Goal: Task Accomplishment & Management: Manage account settings

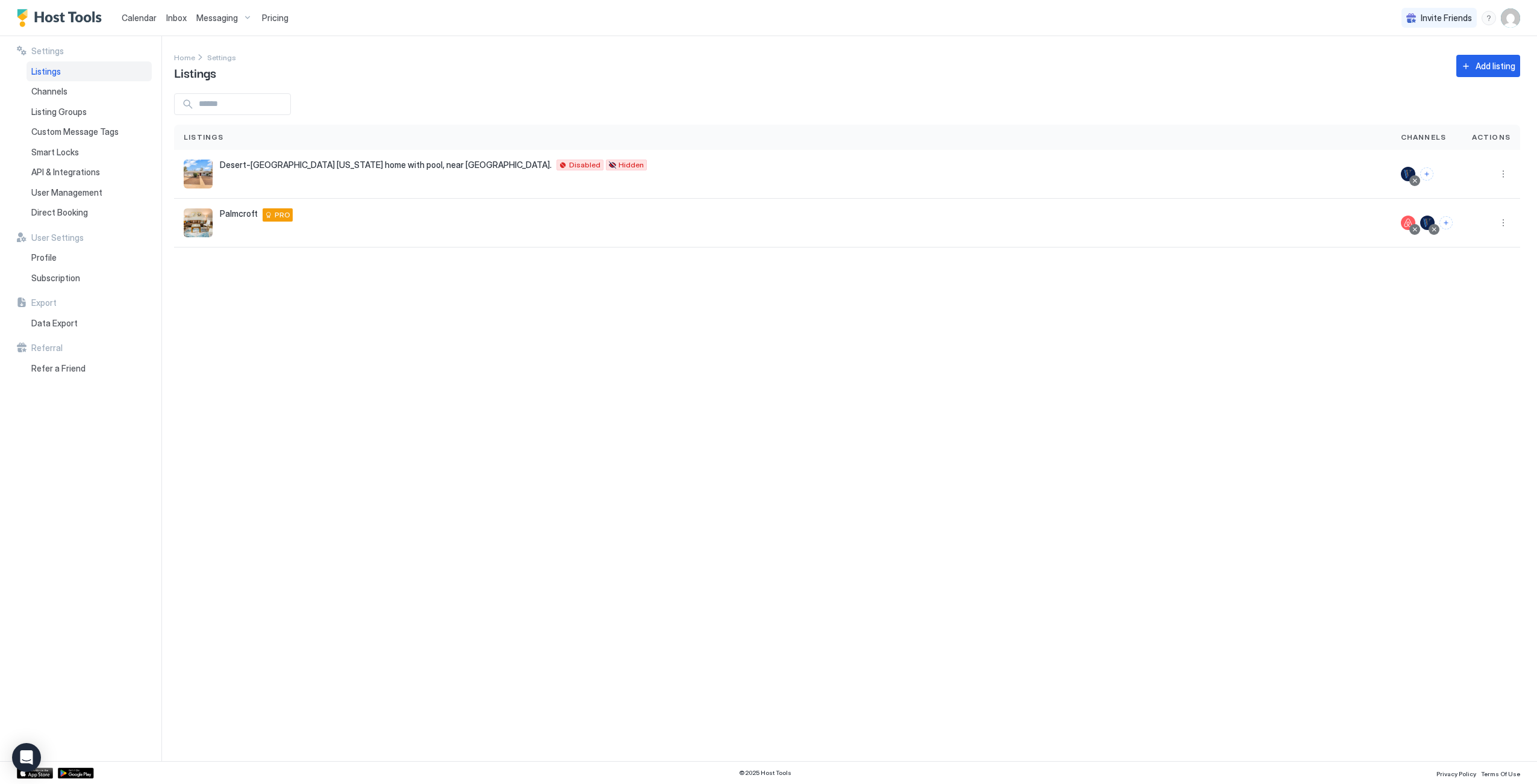
click at [265, 14] on span "Pricing" at bounding box center [275, 18] width 26 height 11
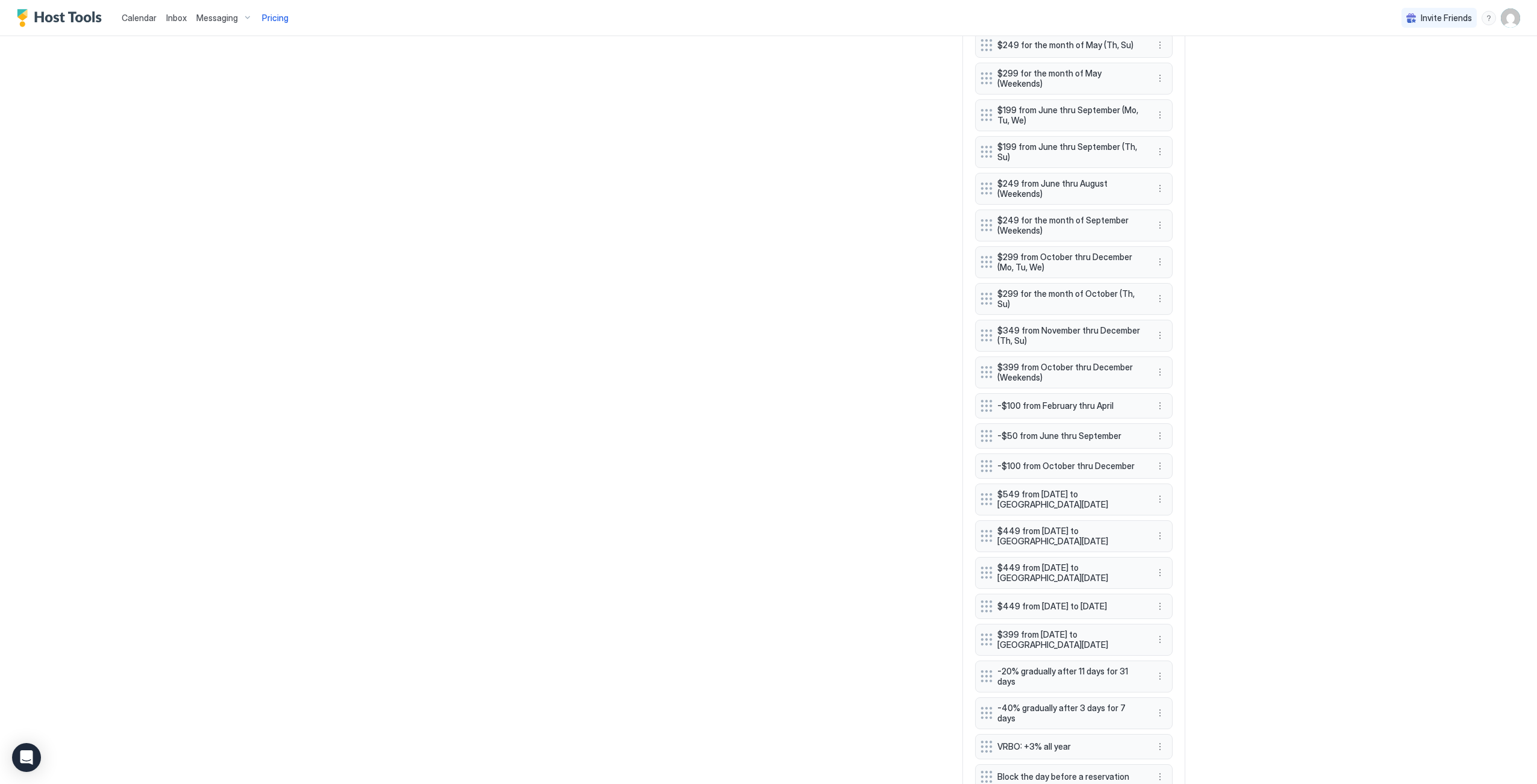
scroll to position [978, 0]
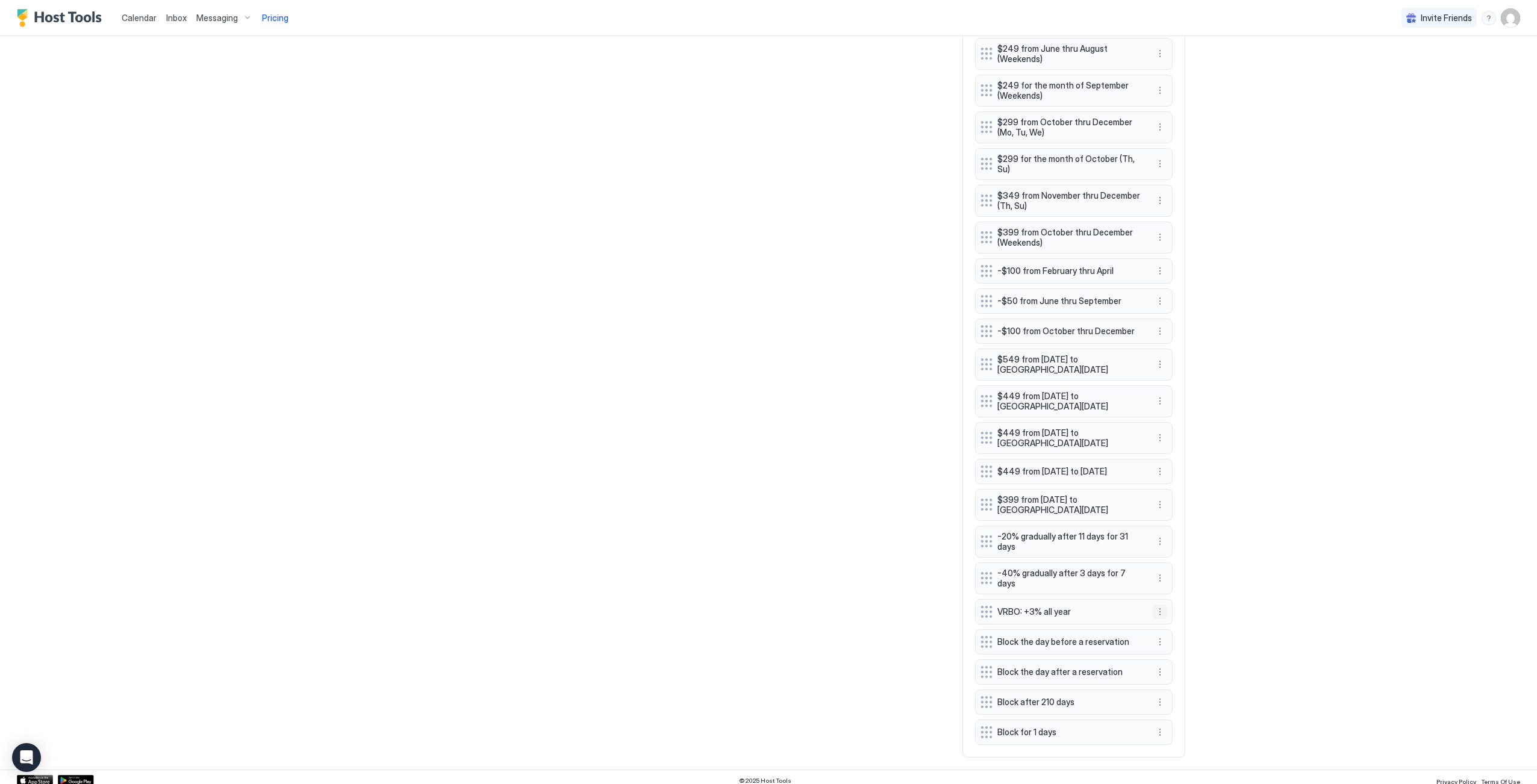
click at [1156, 604] on button "More options" at bounding box center [1160, 611] width 14 height 14
click at [1258, 594] on div at bounding box center [768, 392] width 1537 height 784
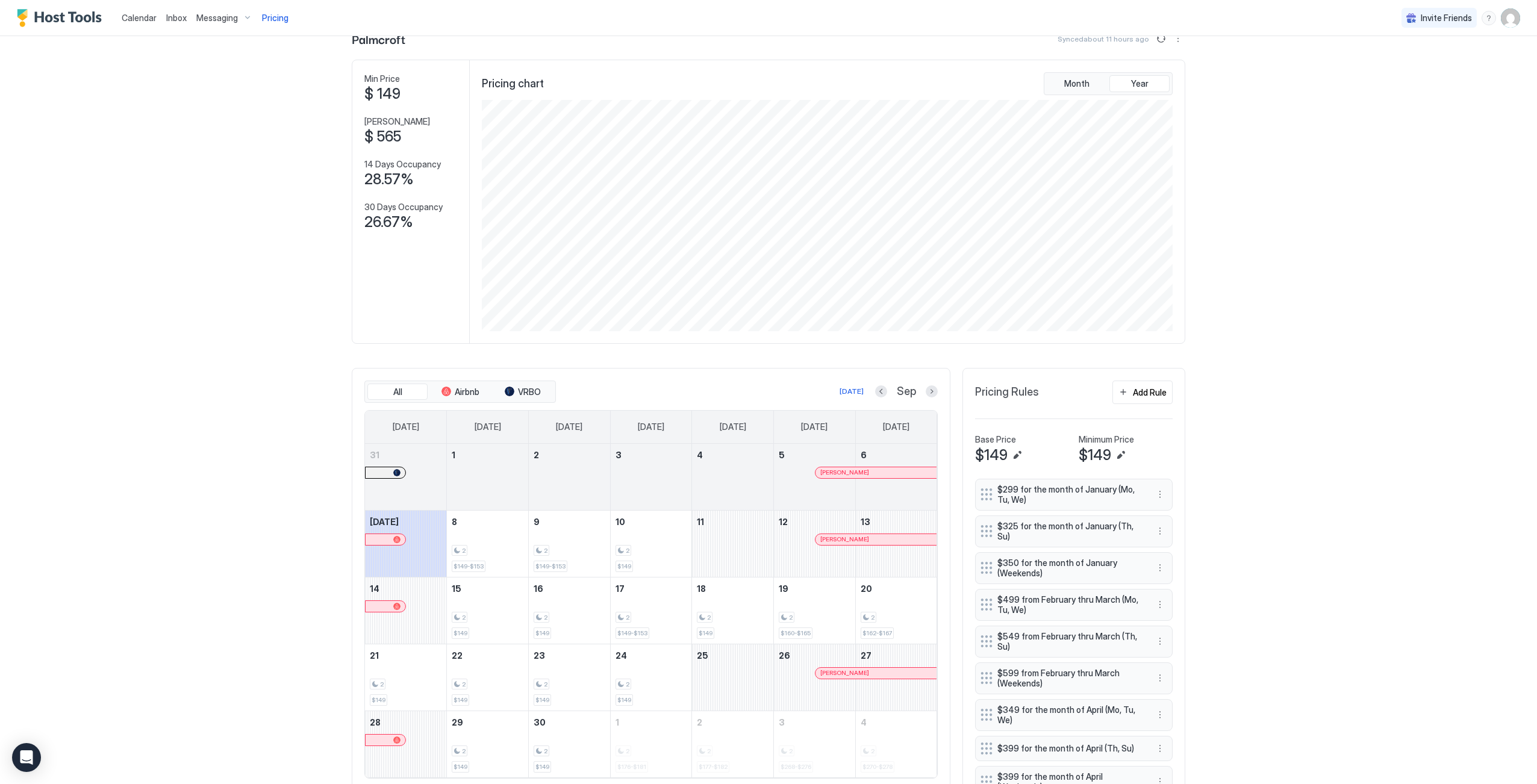
scroll to position [0, 0]
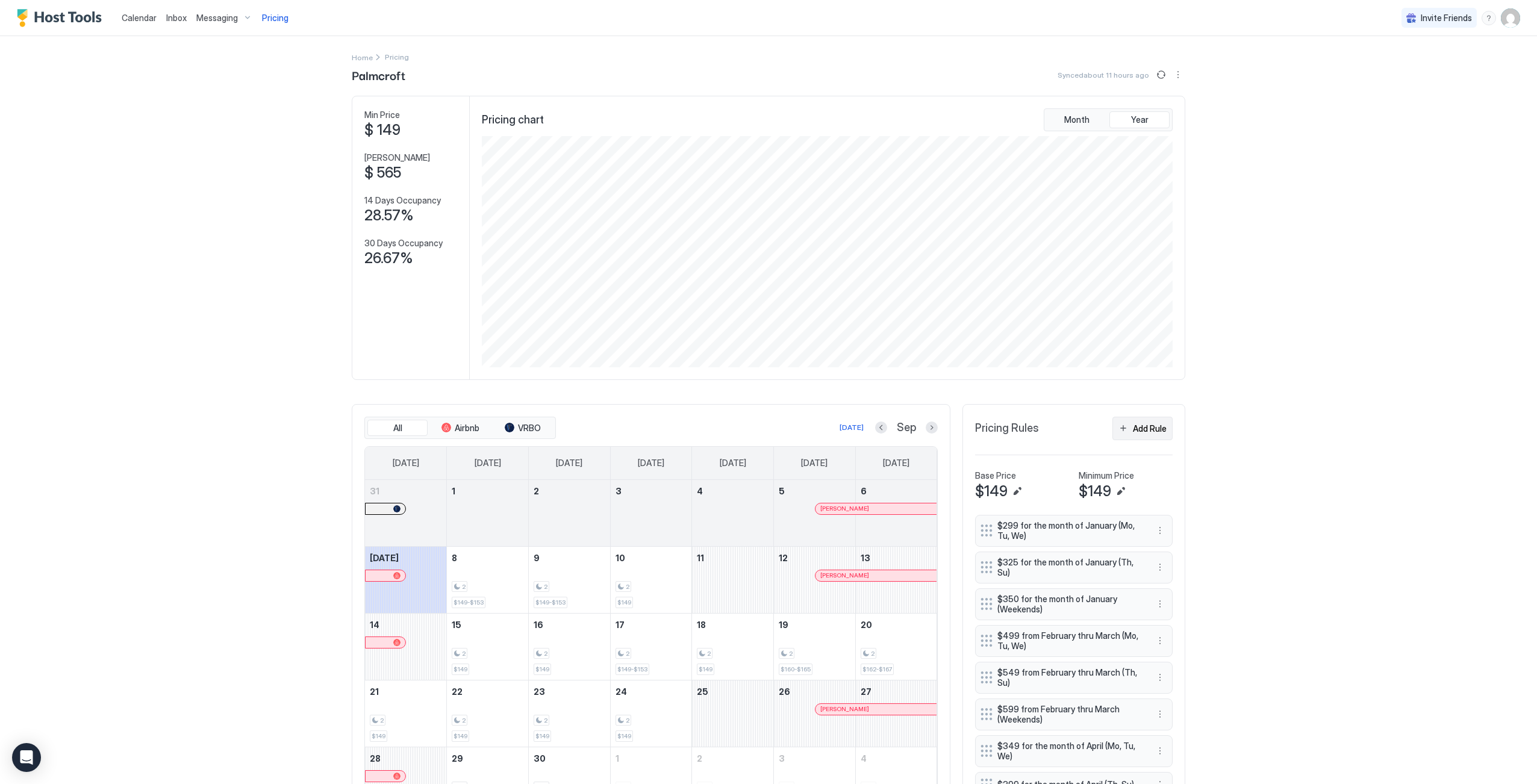
click at [1131, 440] on button "Add Rule" at bounding box center [1143, 428] width 60 height 23
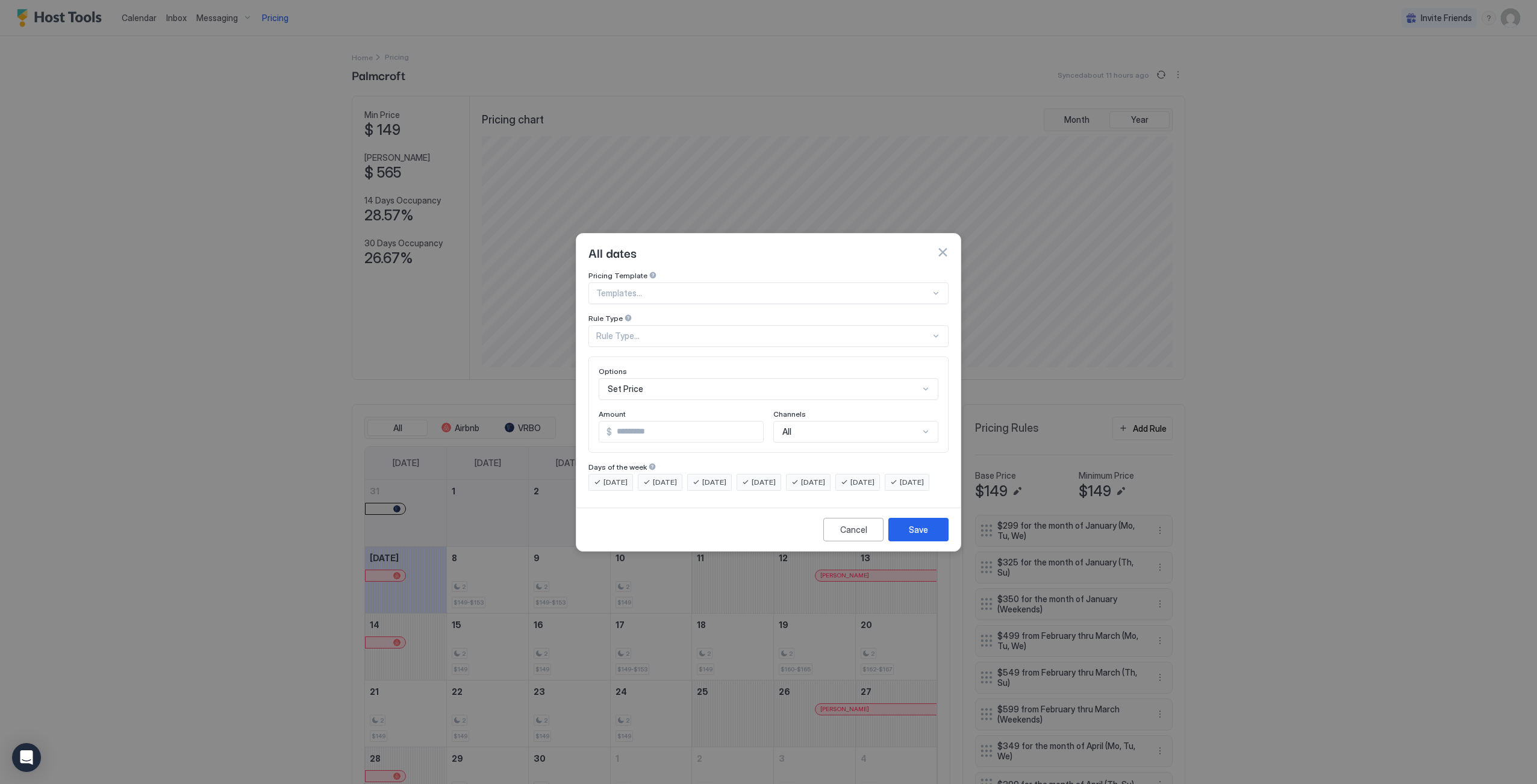
click at [631, 288] on div at bounding box center [763, 293] width 335 height 11
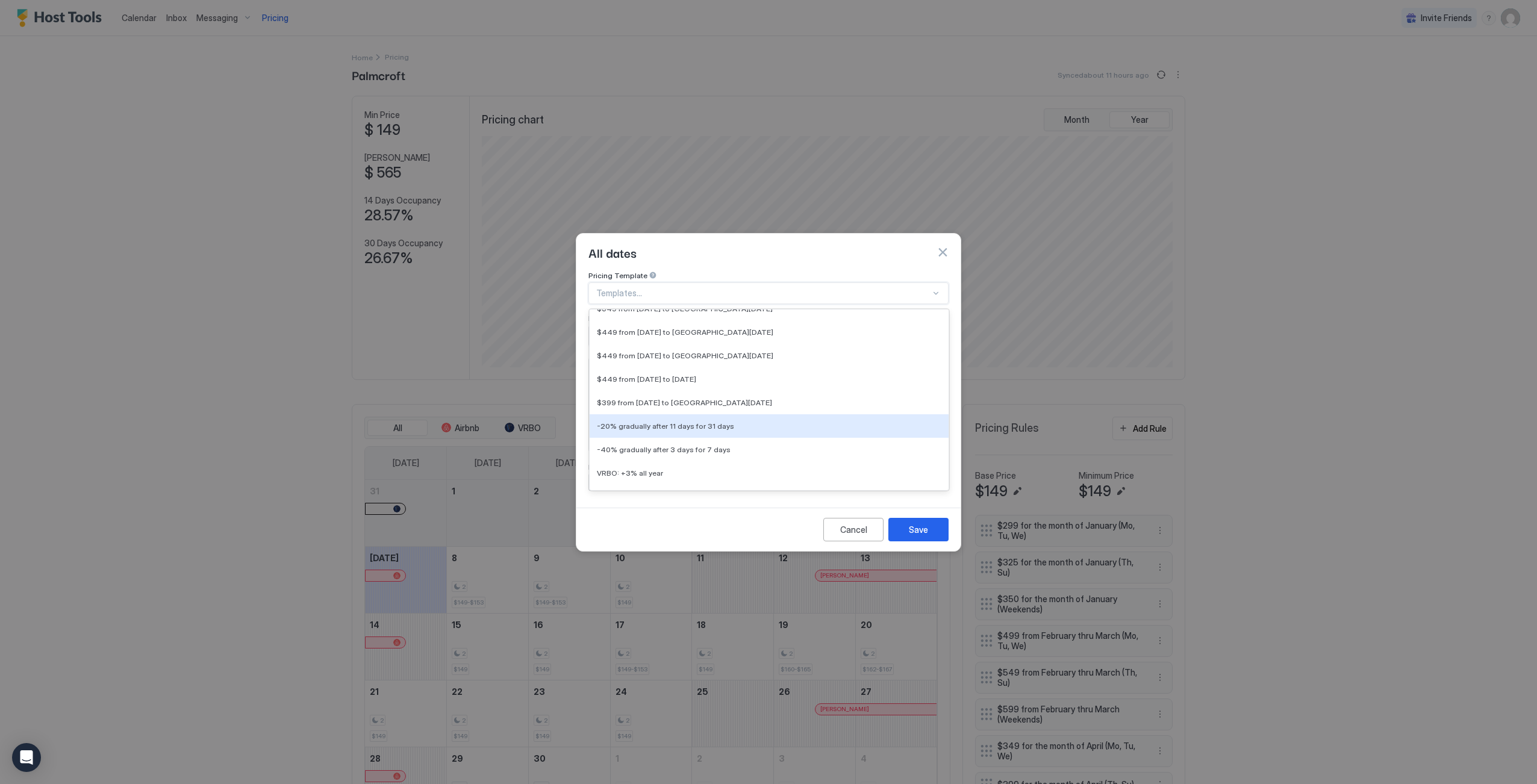
scroll to position [729, 0]
click at [658, 469] on span "VRBO: +3% all year" at bounding box center [630, 473] width 66 height 9
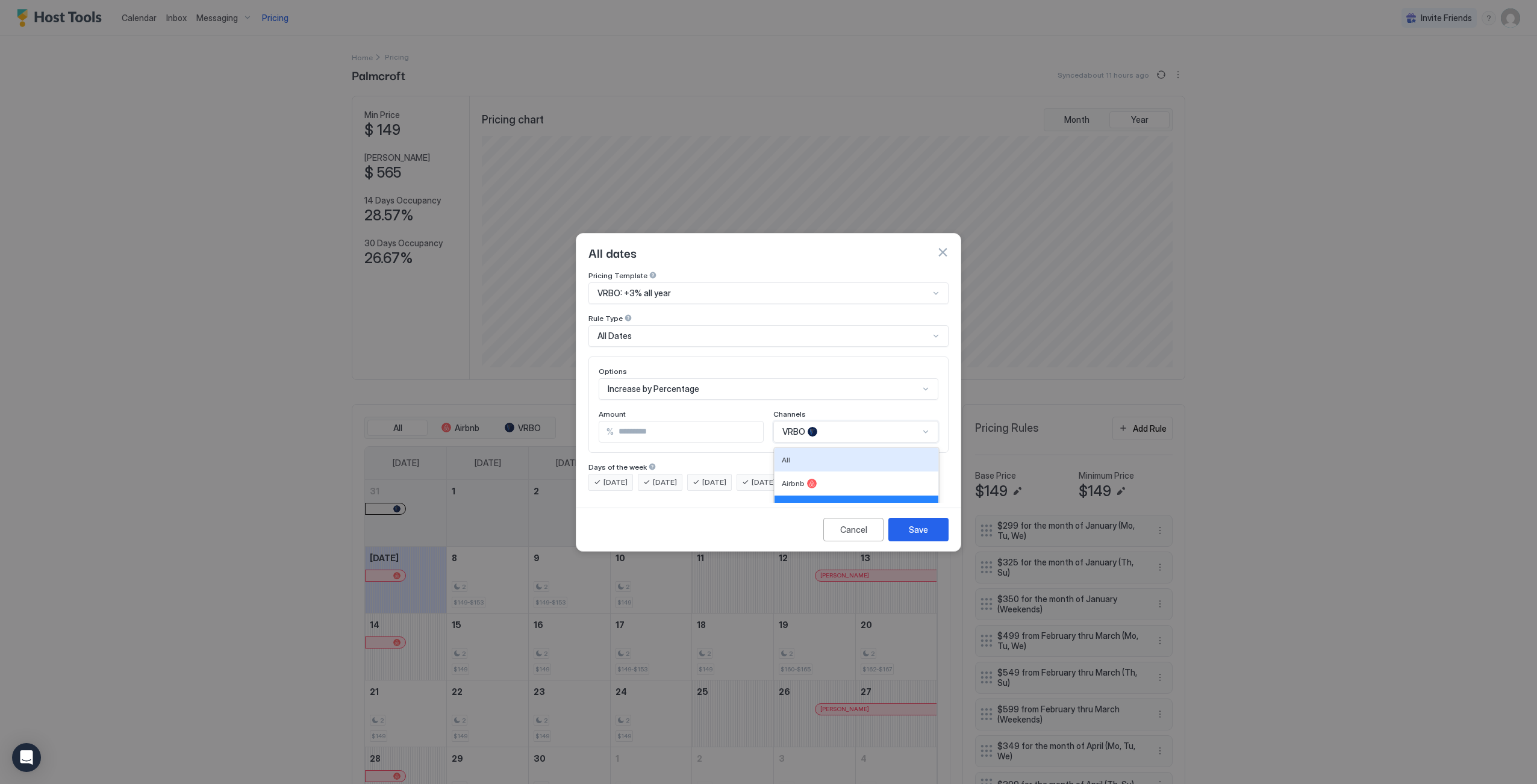
click at [826, 421] on div "4 results available. Use Up and Down to choose options, press Enter to select t…" at bounding box center [856, 431] width 165 height 21
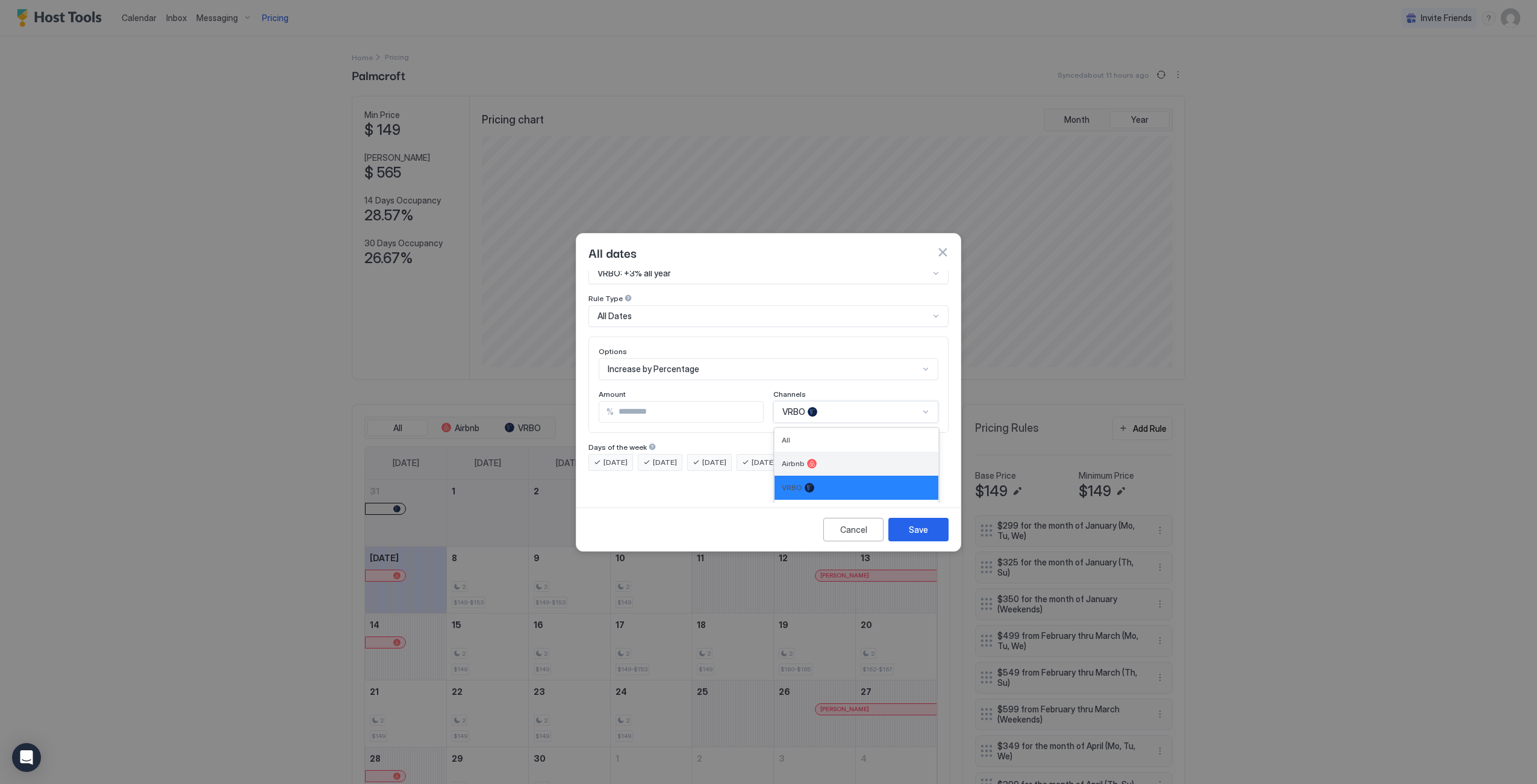
click at [812, 459] on div "Airbnb" at bounding box center [857, 463] width 150 height 9
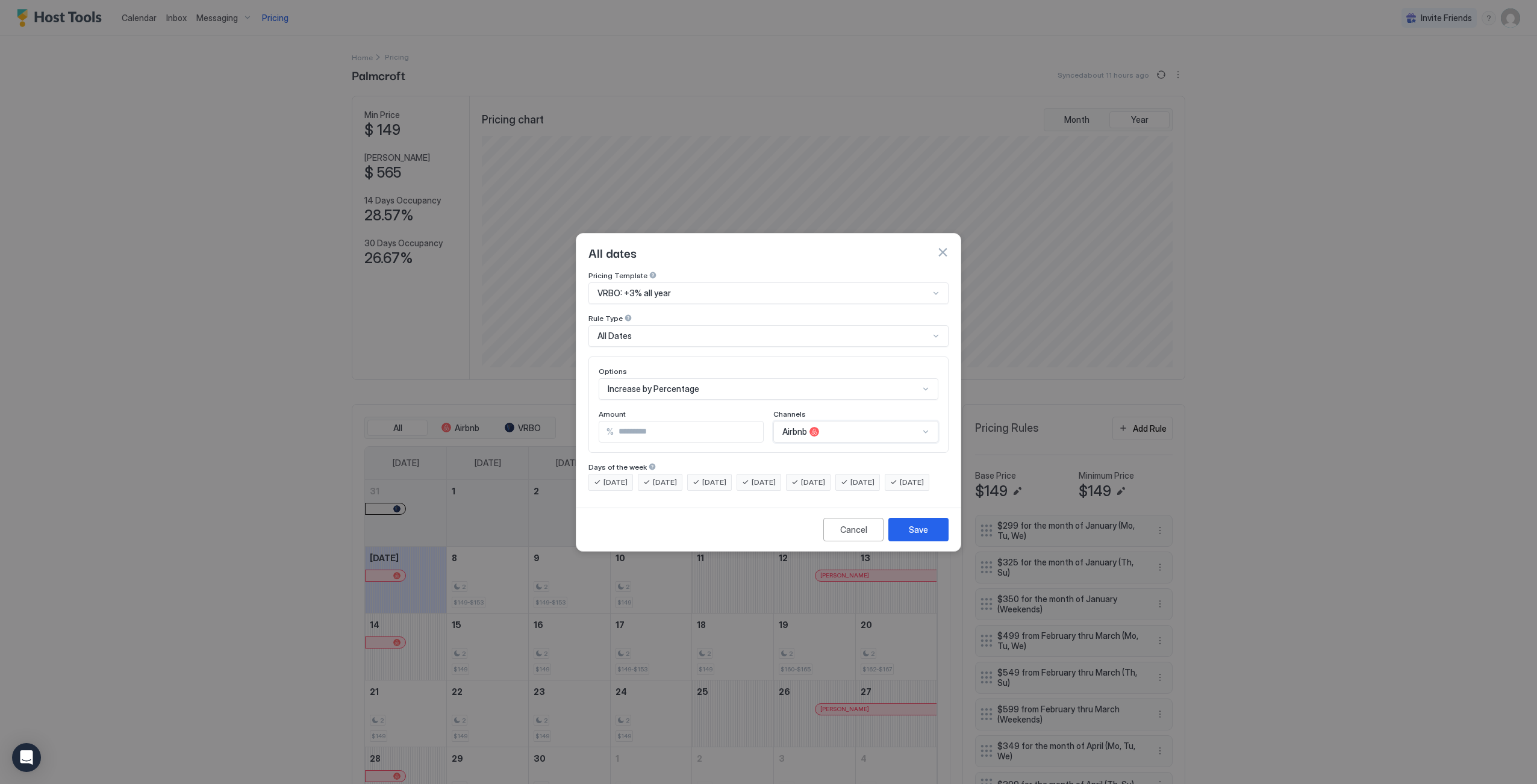
scroll to position [0, 0]
click at [672, 421] on input "*" at bounding box center [689, 431] width 150 height 21
type input "*"
type input "**"
click at [924, 536] on div "Save" at bounding box center [918, 529] width 19 height 13
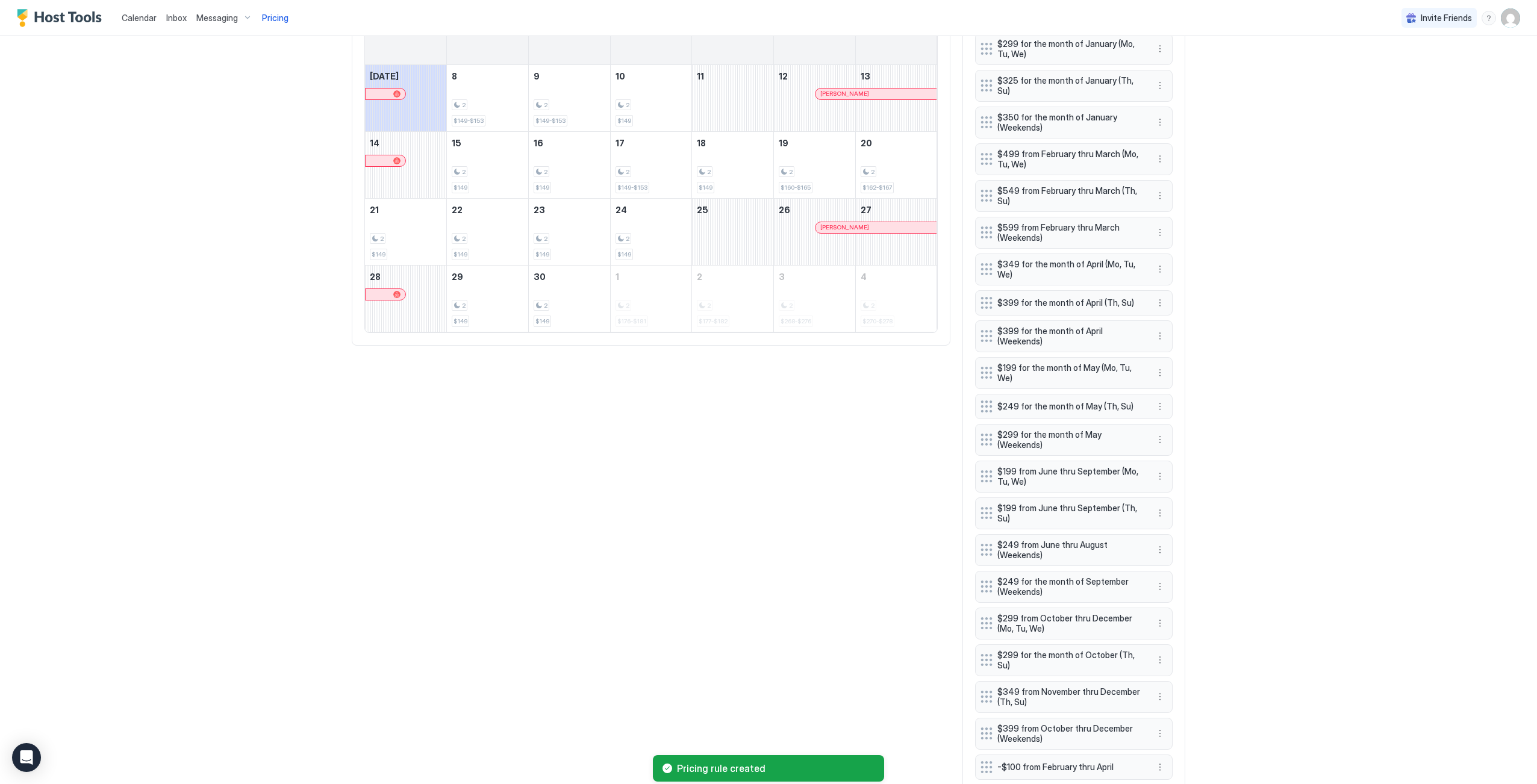
scroll to position [1007, 0]
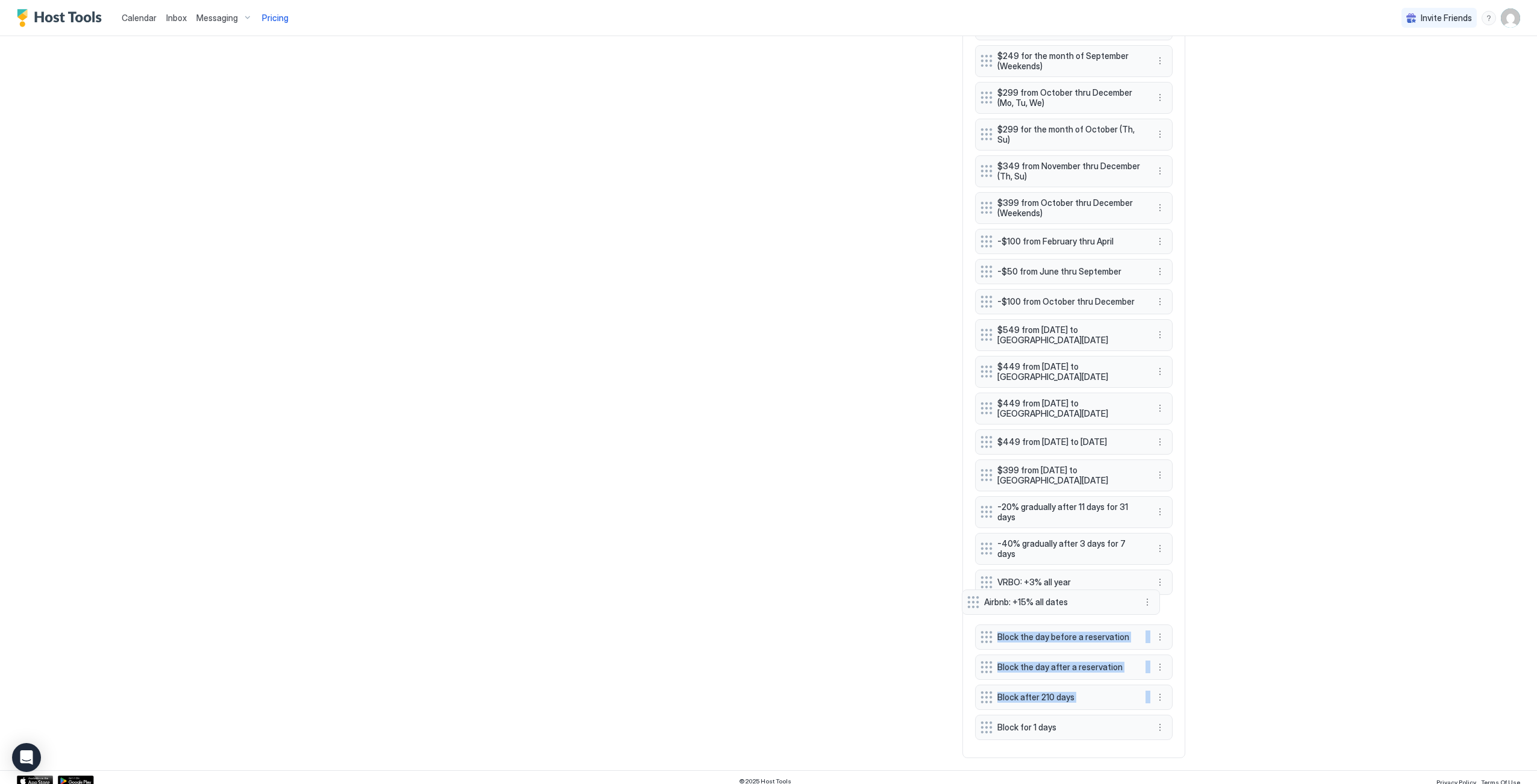
drag, startPoint x: 980, startPoint y: 723, endPoint x: 972, endPoint y: 600, distance: 123.3
click at [975, 600] on div "$299 for the month of January (Mo, Tu, We) $325 for the month of January (Th, S…" at bounding box center [1074, 126] width 197 height 1238
click at [1404, 518] on div "Calendar Inbox Messaging Pricing Invite Friends DL Home Pricing Palmcroft Calen…" at bounding box center [768, 392] width 1537 height 784
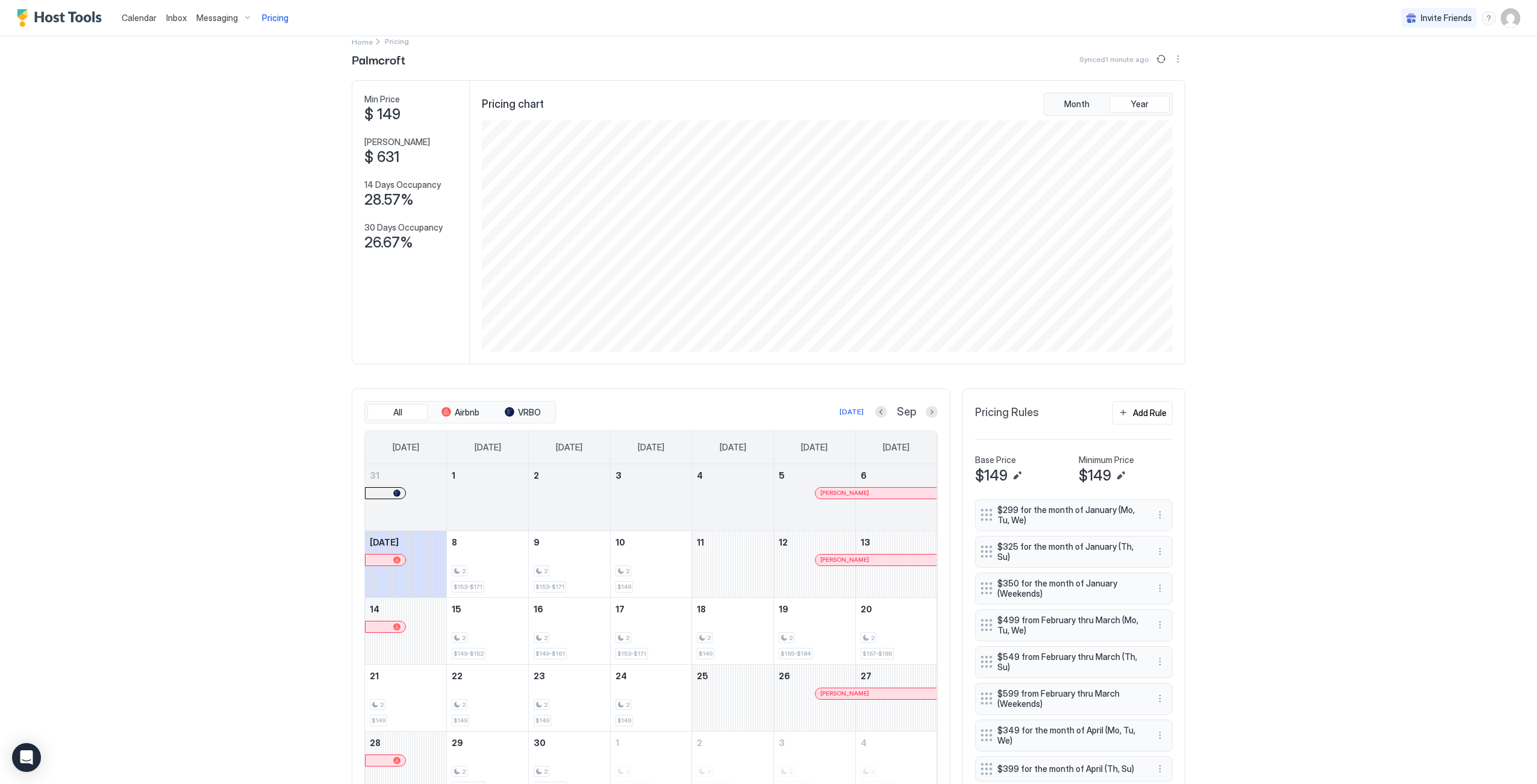
scroll to position [0, 0]
